Goal: Information Seeking & Learning: Learn about a topic

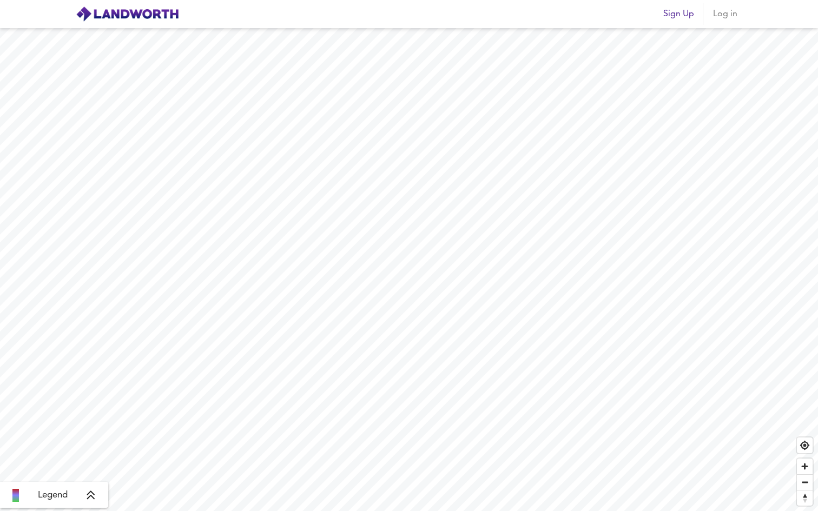
click at [725, 17] on span "Log in" at bounding box center [725, 13] width 26 height 15
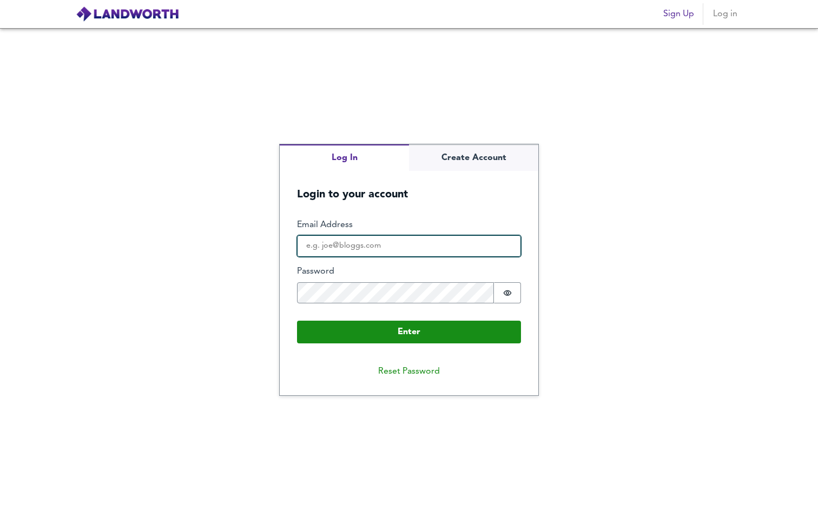
click at [415, 246] on input "Email Address" at bounding box center [409, 246] width 224 height 22
type input "[EMAIL_ADDRESS][DOMAIN_NAME]"
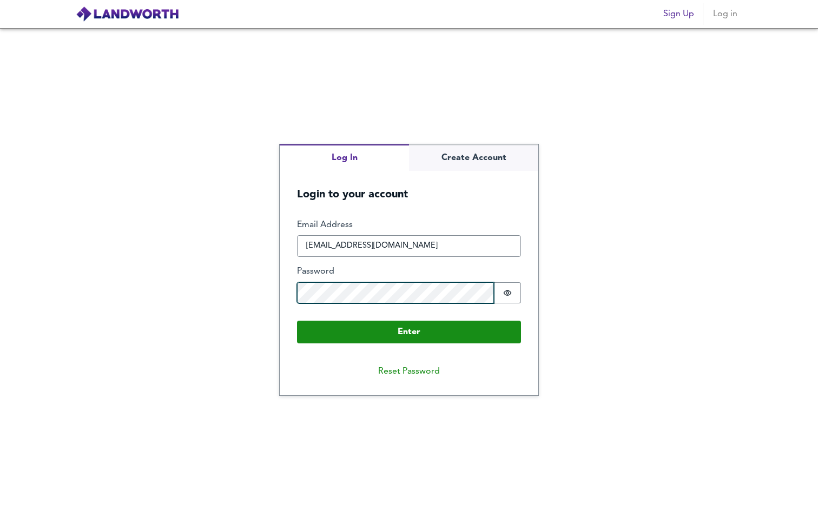
click at [297, 321] on button "Enter" at bounding box center [409, 332] width 224 height 23
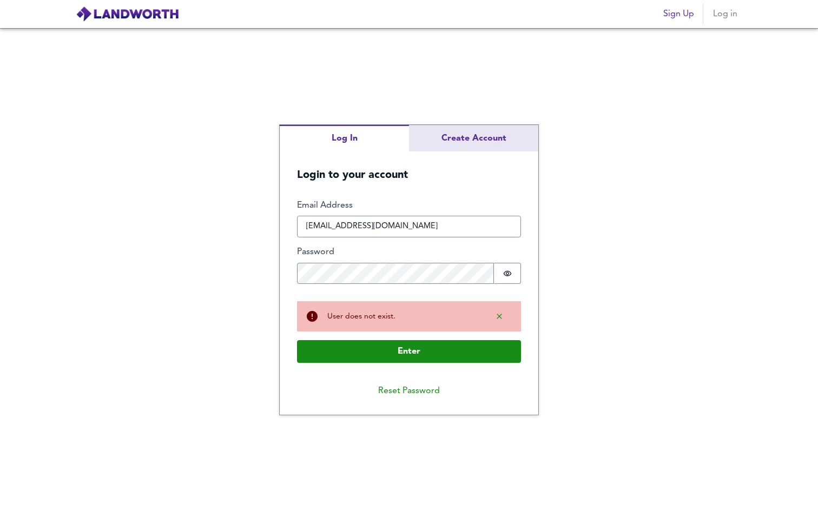
click at [464, 141] on div "Log In Create Account Login to your account Enter Email Address [EMAIL_ADDRESS]…" at bounding box center [409, 270] width 259 height 290
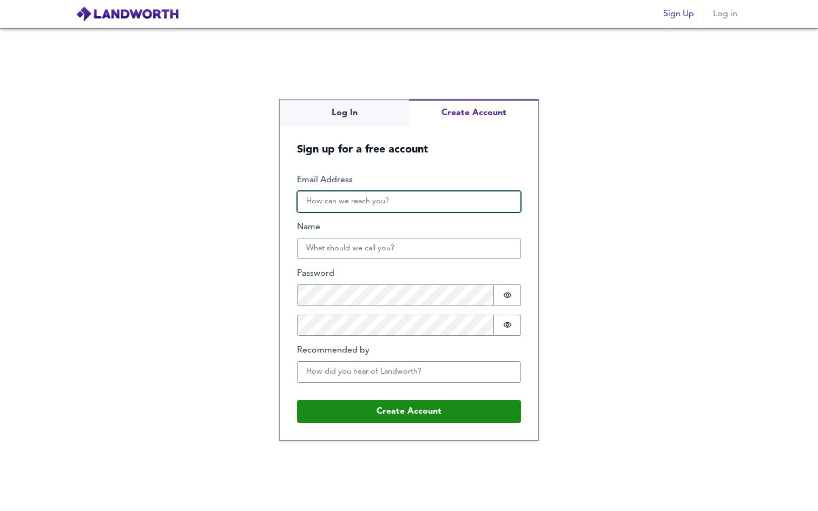
click at [359, 209] on input "Email Address" at bounding box center [409, 202] width 224 height 22
type input "[EMAIL_ADDRESS][DOMAIN_NAME]"
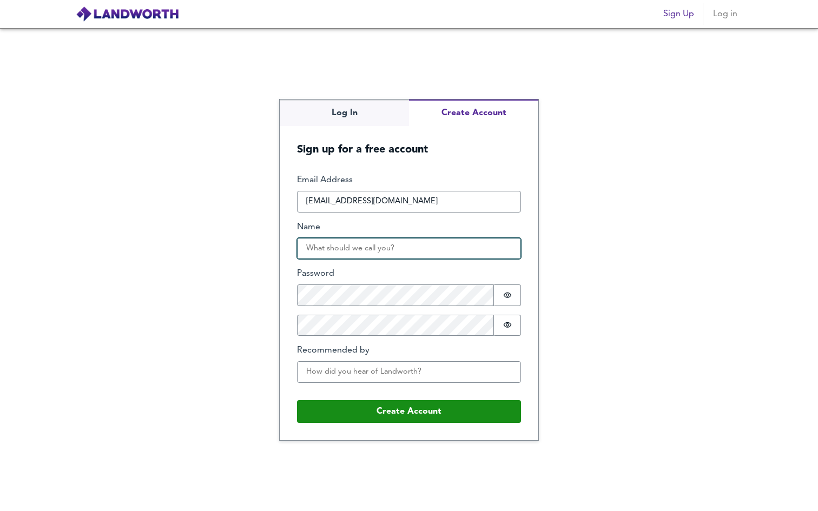
click at [369, 247] on input "Name" at bounding box center [409, 249] width 224 height 22
type input "Raf"
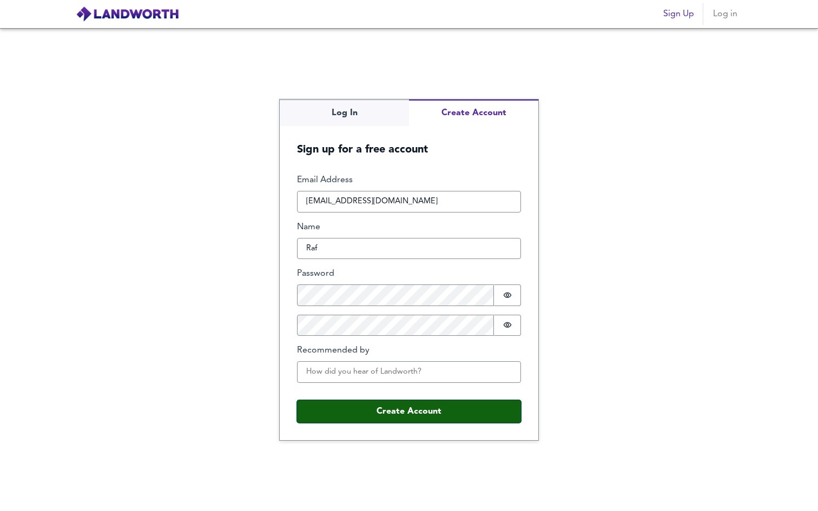
click at [381, 406] on button "Create Account" at bounding box center [409, 411] width 224 height 23
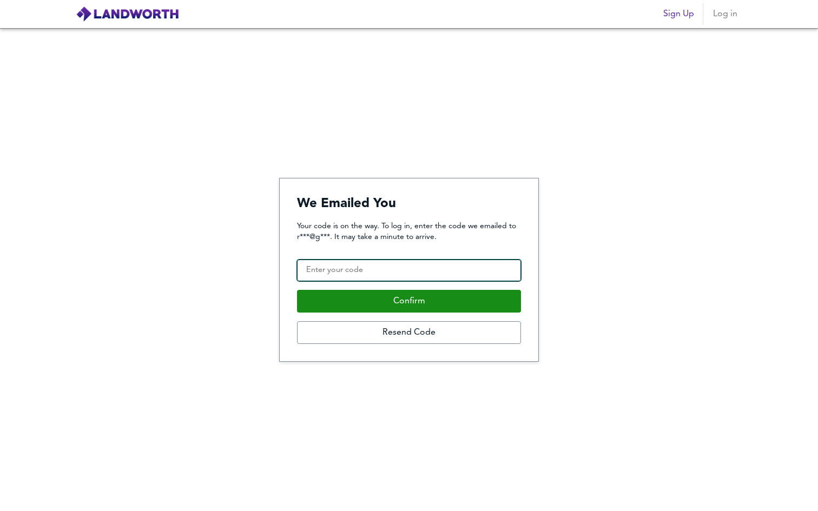
click at [382, 268] on input "Confirmation Code" at bounding box center [409, 271] width 224 height 22
type input "425440"
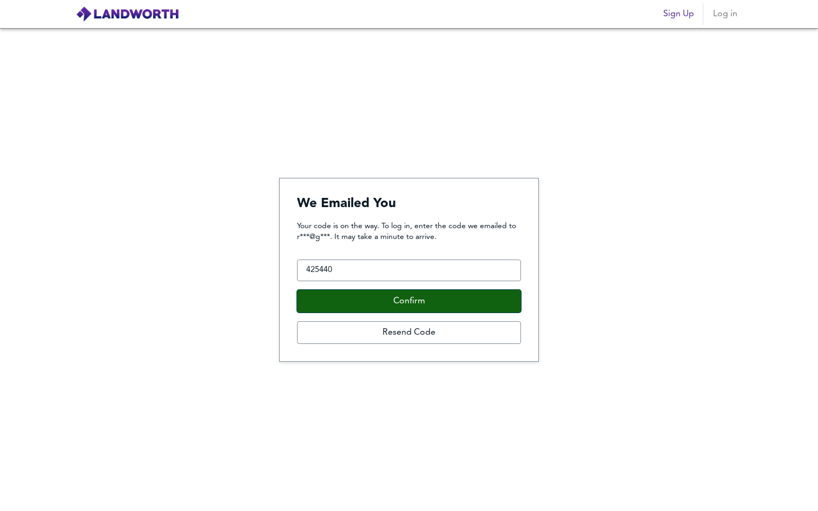
click at [325, 306] on button "Confirm" at bounding box center [409, 301] width 224 height 23
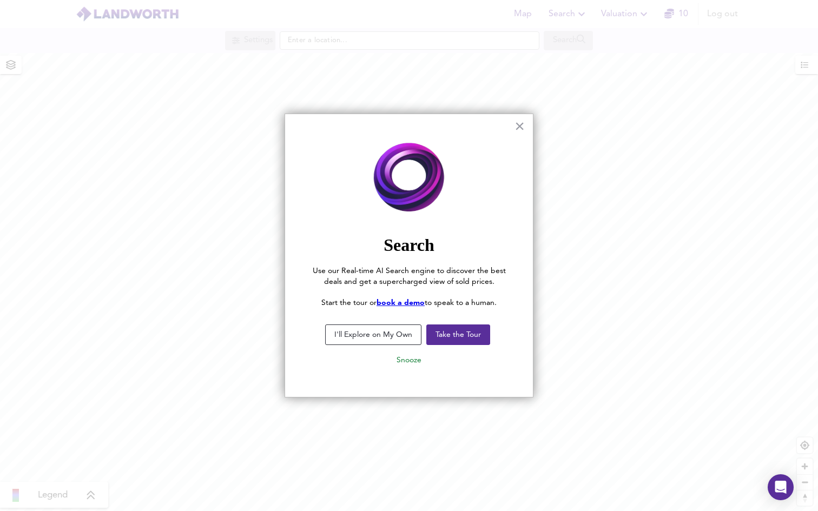
click at [388, 334] on button "I'll Explore on My Own" at bounding box center [373, 335] width 96 height 21
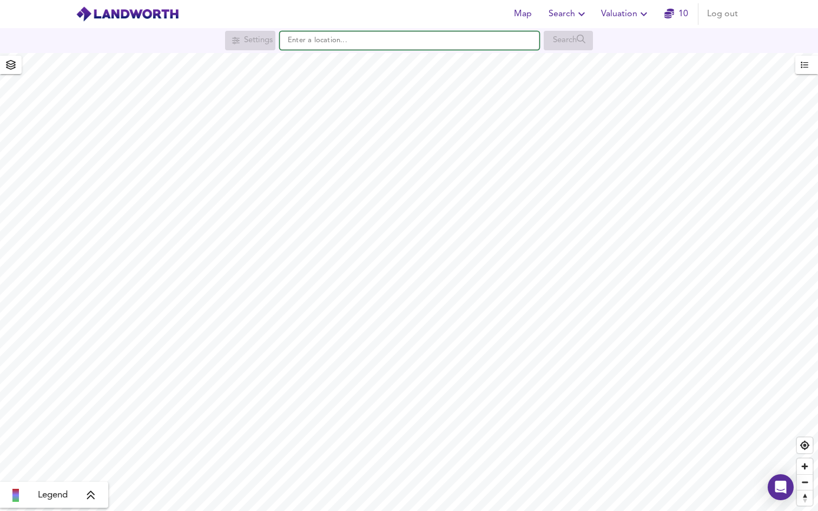
click at [306, 43] on input "text" at bounding box center [410, 40] width 260 height 18
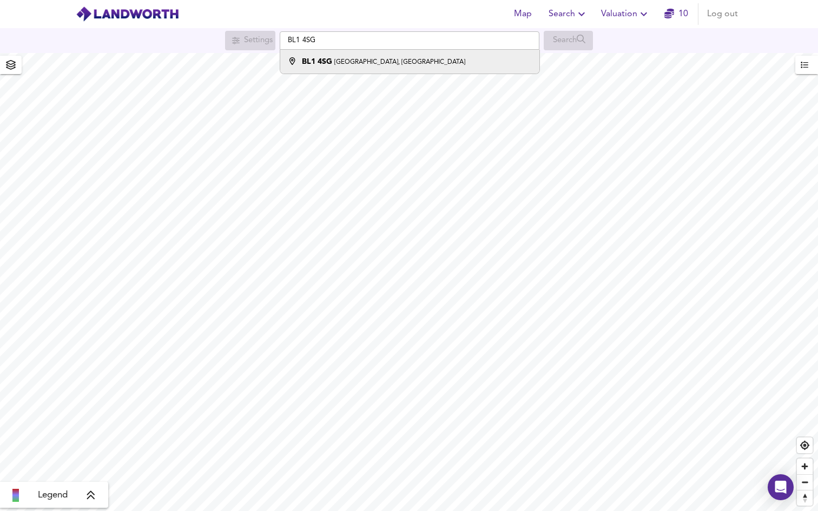
click at [352, 63] on small "[GEOGRAPHIC_DATA], [GEOGRAPHIC_DATA]" at bounding box center [399, 62] width 131 height 6
type input "[STREET_ADDRESS][PERSON_NAME]"
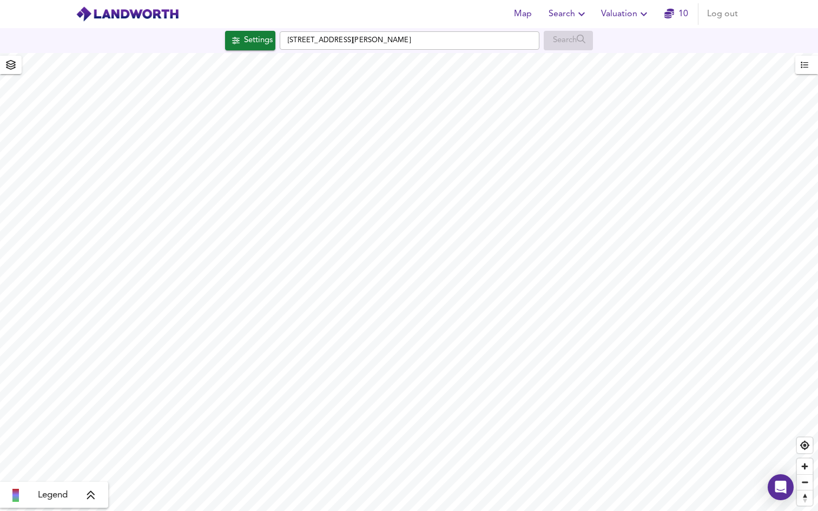
checkbox input "false"
checkbox input "true"
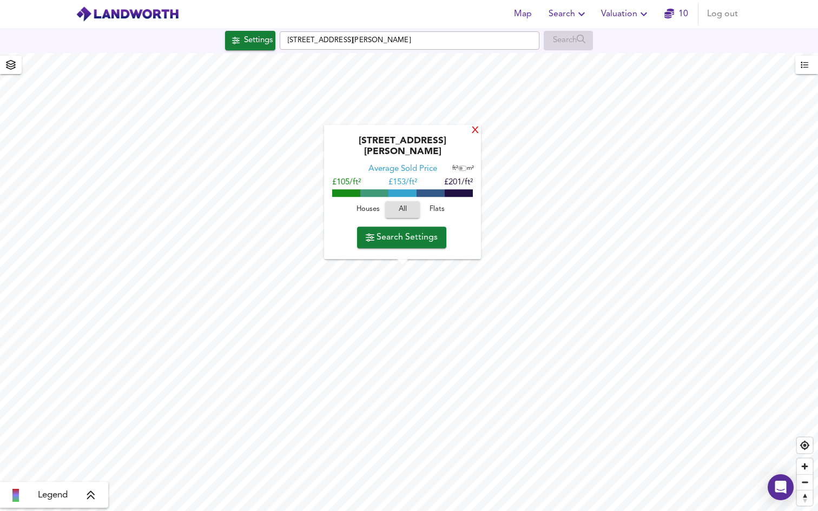
click at [471, 136] on div "X" at bounding box center [475, 131] width 9 height 10
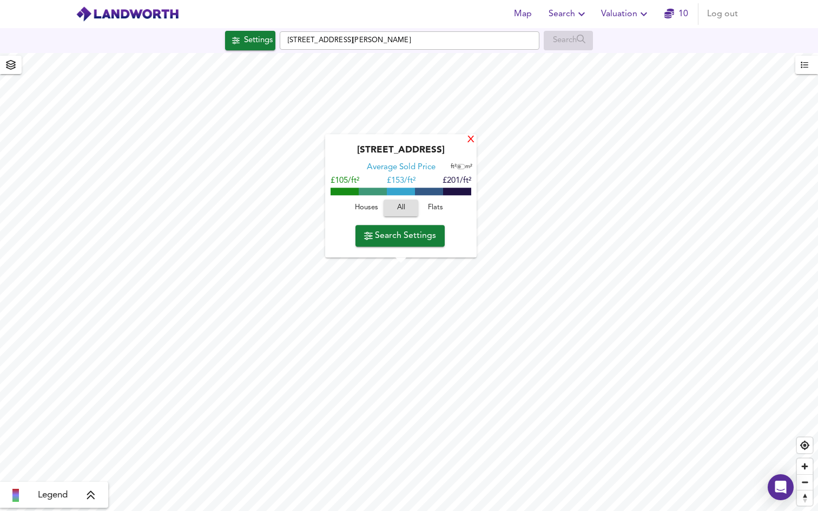
click at [470, 139] on div "X" at bounding box center [470, 140] width 9 height 10
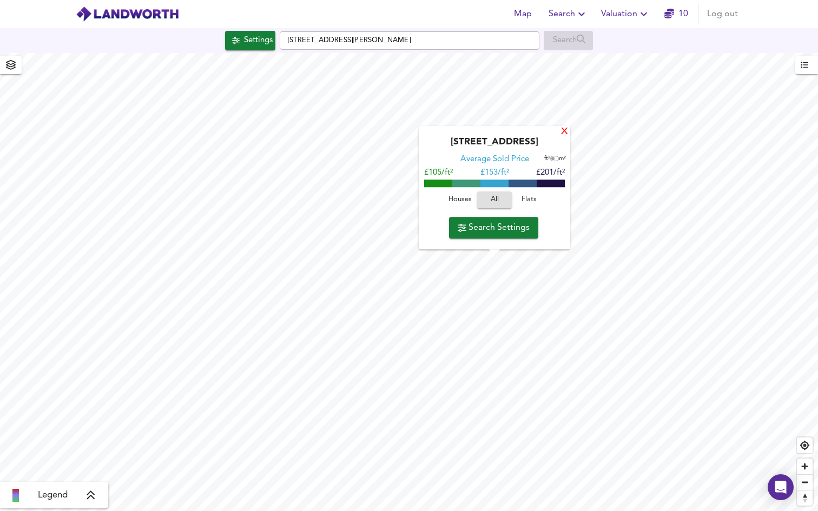
click at [561, 133] on div "X" at bounding box center [564, 132] width 9 height 10
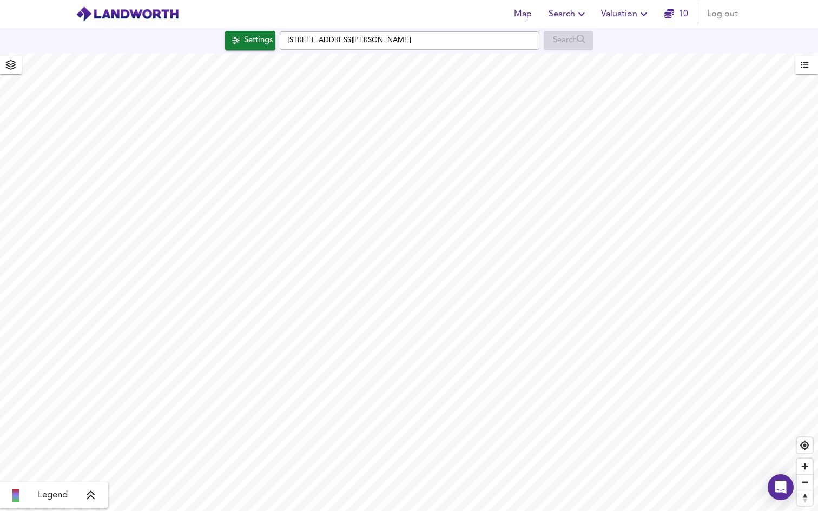
click at [97, 504] on div "Legend" at bounding box center [54, 495] width 108 height 26
click at [91, 495] on icon at bounding box center [91, 495] width 8 height 9
type input "2005"
